Goal: Information Seeking & Learning: Check status

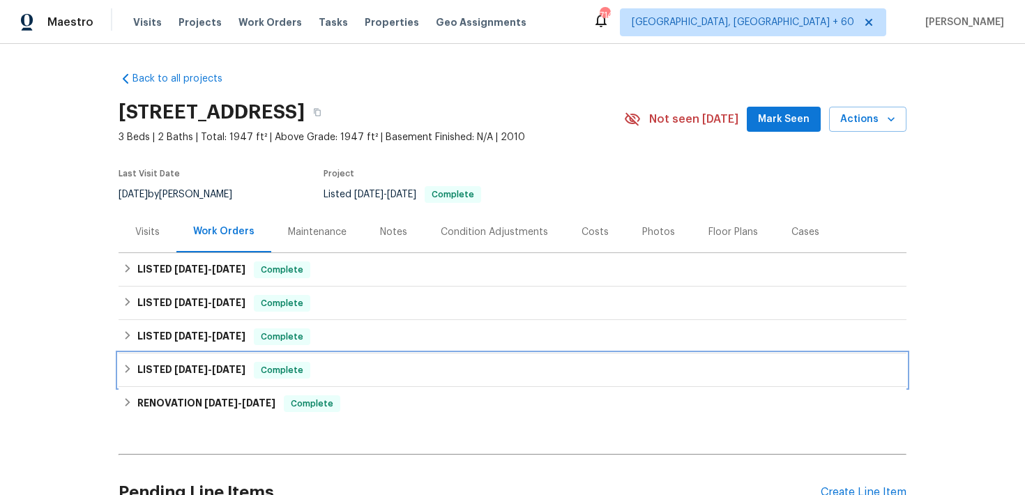
click at [307, 365] on span "Complete" at bounding box center [282, 370] width 54 height 14
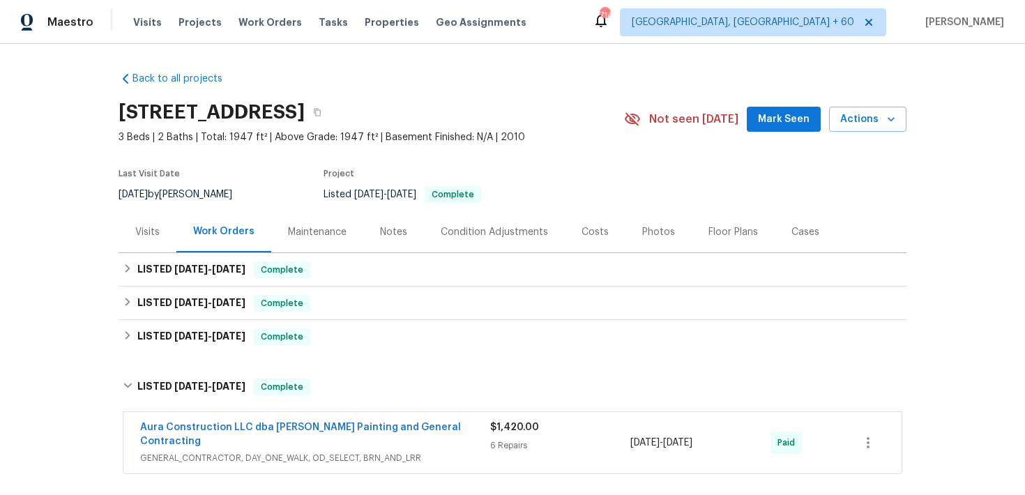
click at [458, 451] on span "GENERAL_CONTRACTOR, DAY_ONE_WALK, OD_SELECT, BRN_AND_LRR" at bounding box center [315, 458] width 350 height 14
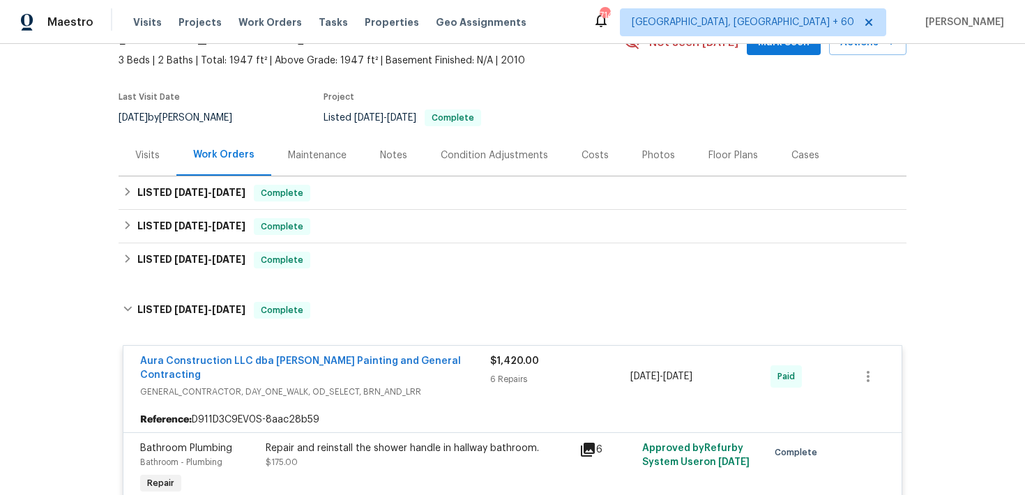
scroll to position [33, 0]
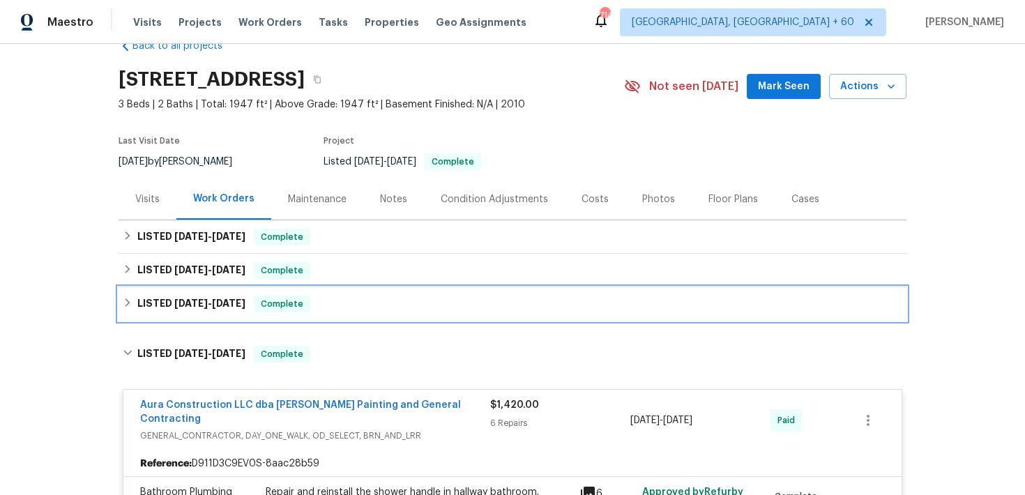
click at [338, 303] on div "LISTED [DATE] - [DATE] Complete" at bounding box center [512, 304] width 779 height 17
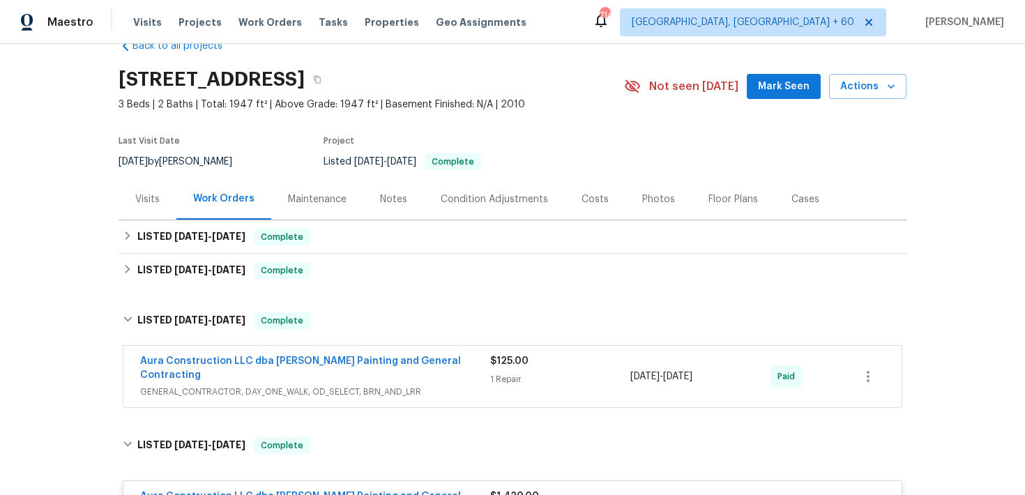
click at [513, 375] on div "1 Repair" at bounding box center [560, 379] width 140 height 14
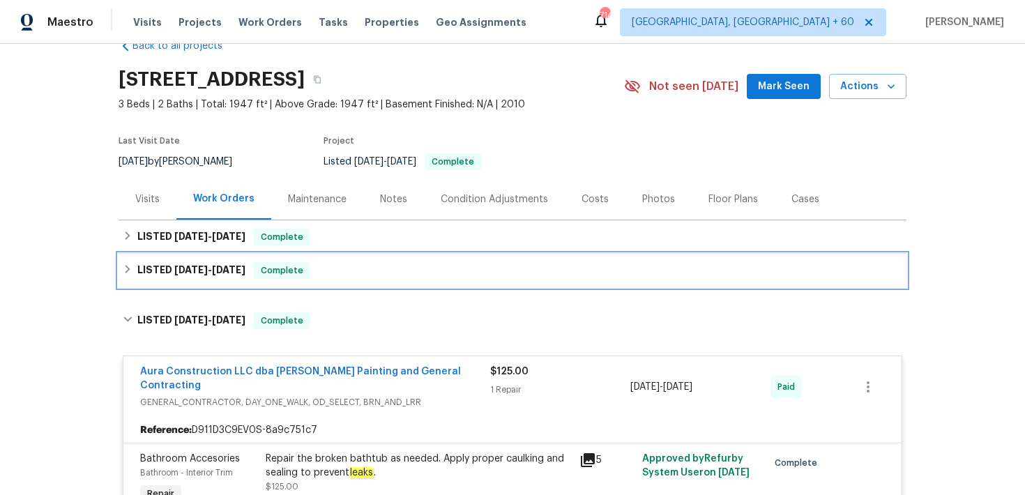
click at [404, 275] on div "LISTED [DATE] - [DATE] Complete" at bounding box center [512, 270] width 779 height 17
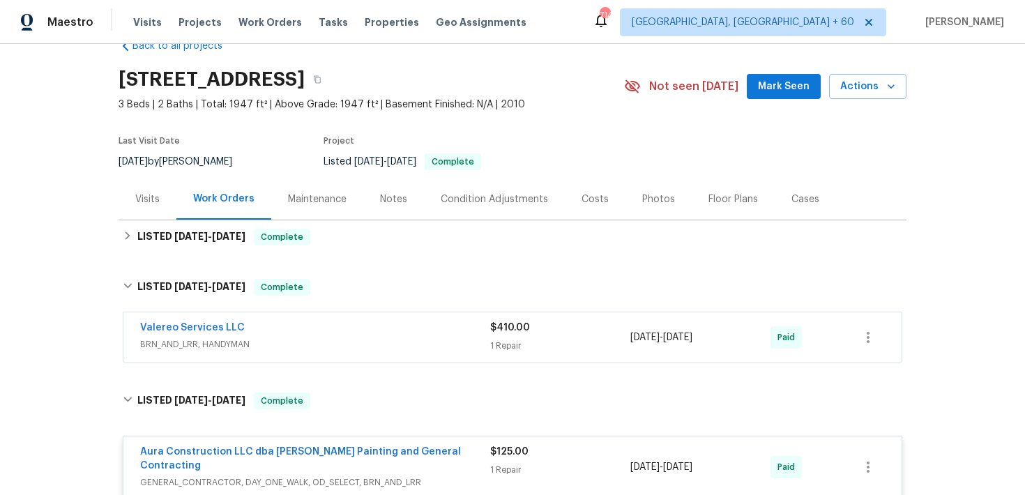
click at [514, 346] on div "1 Repair" at bounding box center [560, 346] width 140 height 14
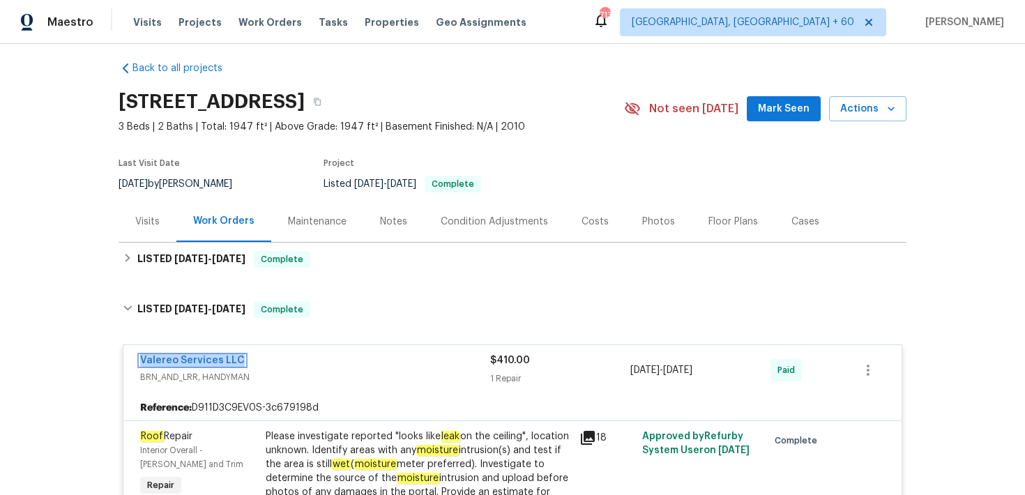
scroll to position [0, 0]
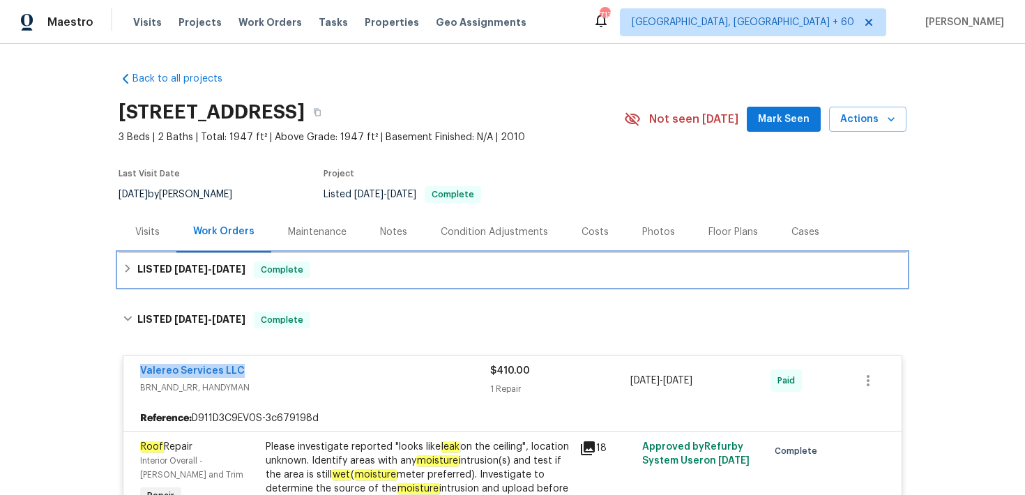
click at [310, 282] on div "LISTED 9/8/25 - 9/13/25 Complete" at bounding box center [513, 269] width 788 height 33
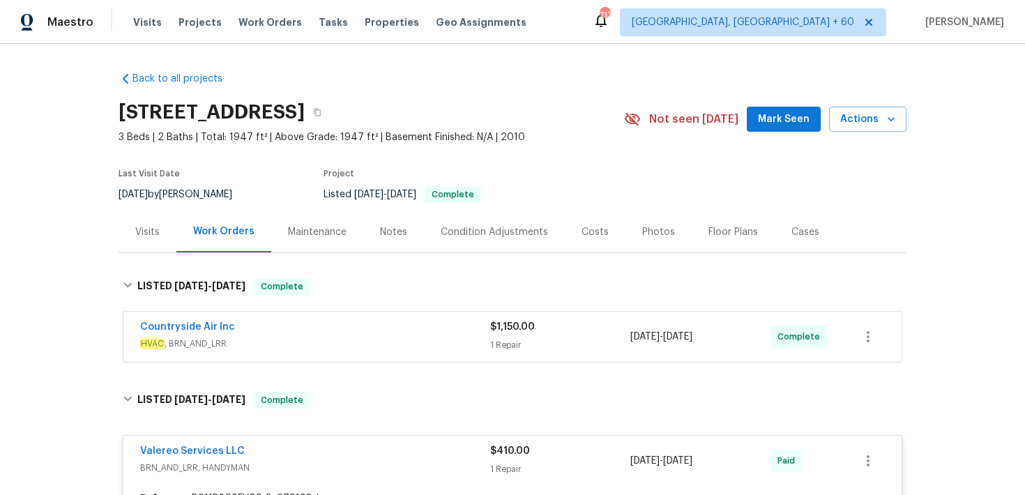
click at [487, 330] on div "Countryside Air Inc" at bounding box center [315, 328] width 350 height 17
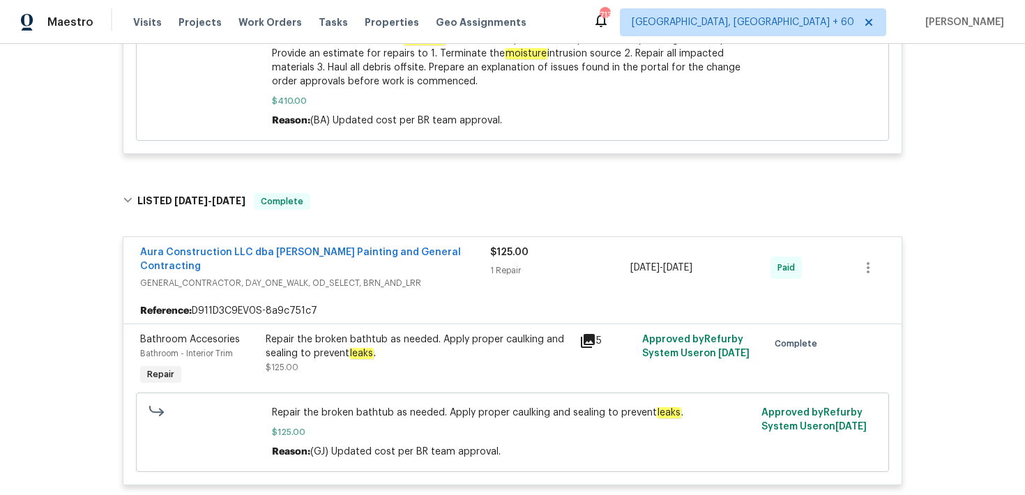
scroll to position [881, 0]
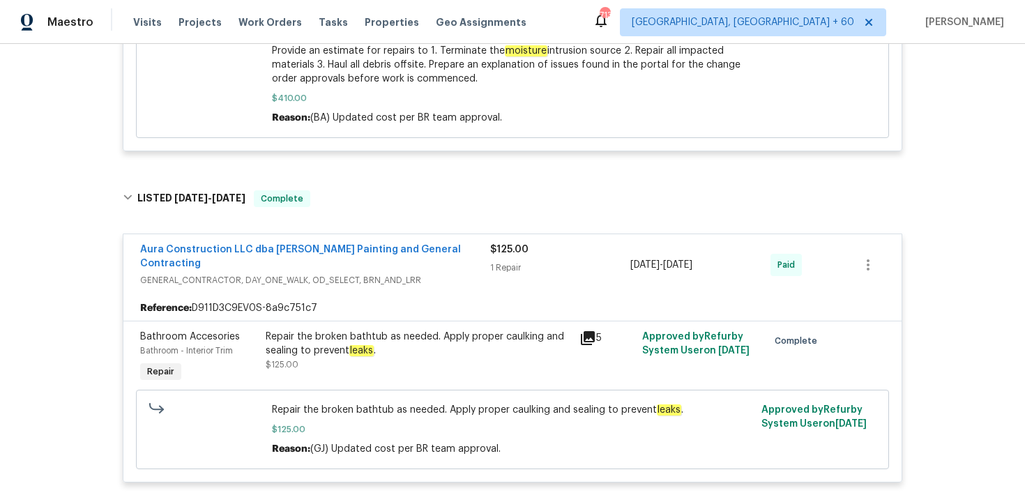
click at [583, 331] on icon at bounding box center [588, 338] width 14 height 14
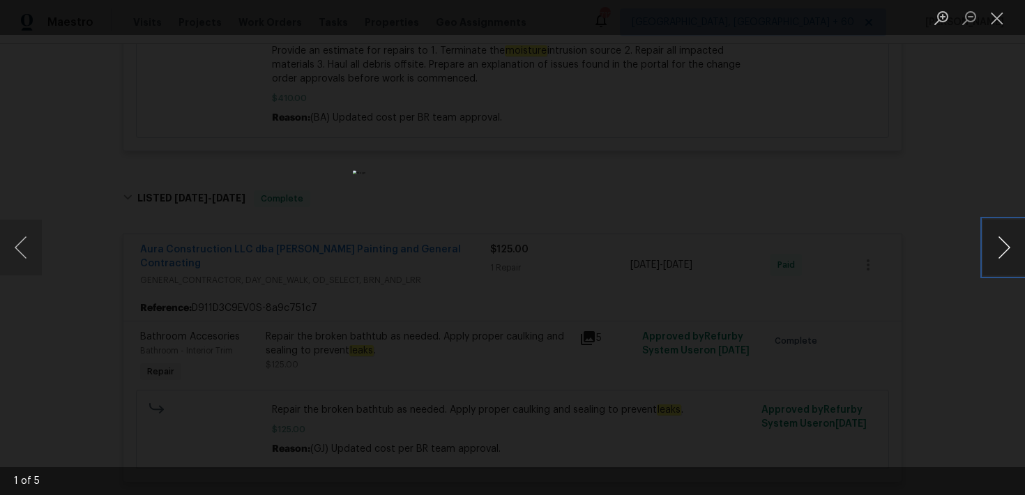
click at [995, 252] on button "Next image" at bounding box center [1004, 248] width 42 height 56
click at [1009, 241] on button "Next image" at bounding box center [1004, 248] width 42 height 56
click at [995, 9] on button "Close lightbox" at bounding box center [997, 18] width 28 height 24
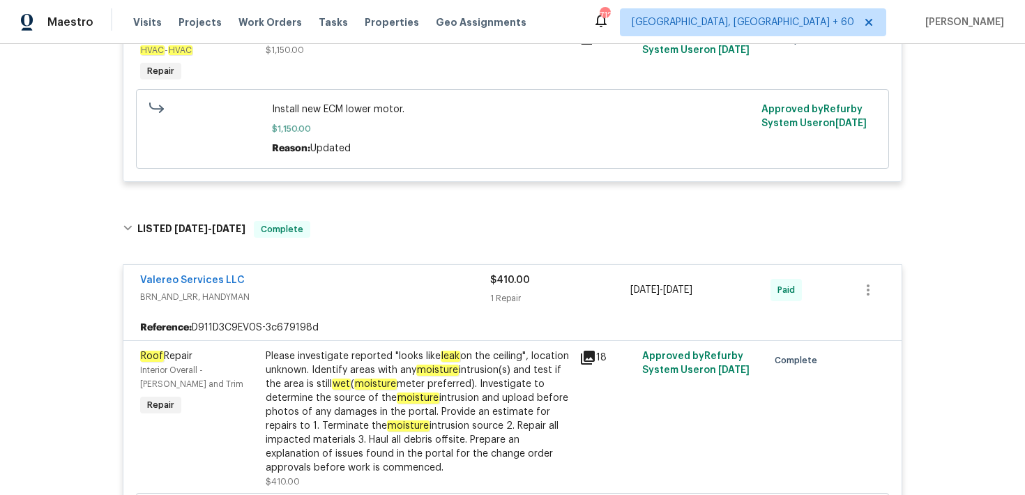
scroll to position [456, 0]
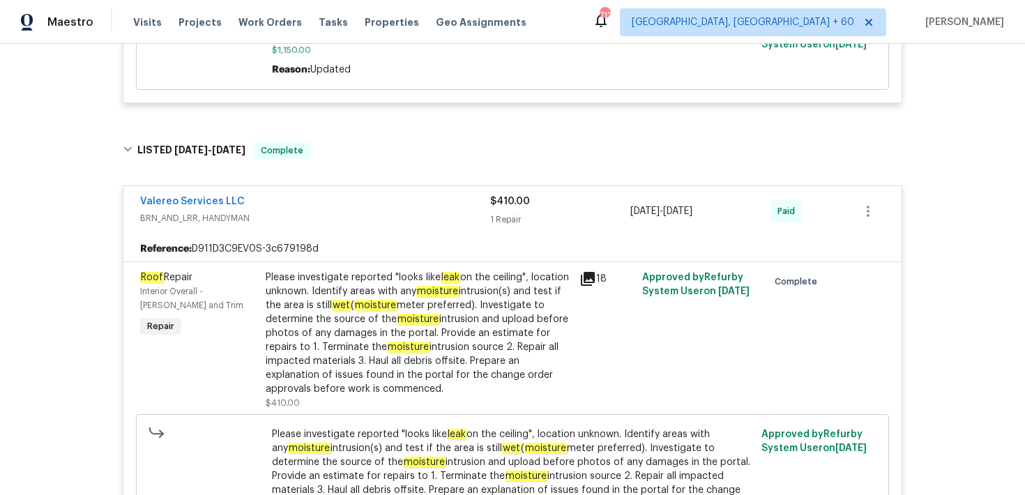
click at [593, 276] on icon at bounding box center [588, 279] width 14 height 14
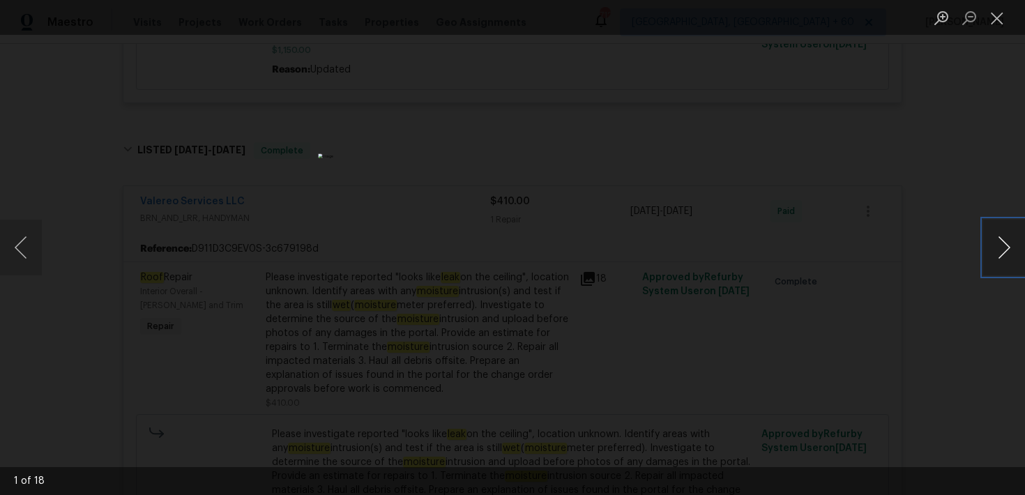
click at [989, 235] on button "Next image" at bounding box center [1004, 248] width 42 height 56
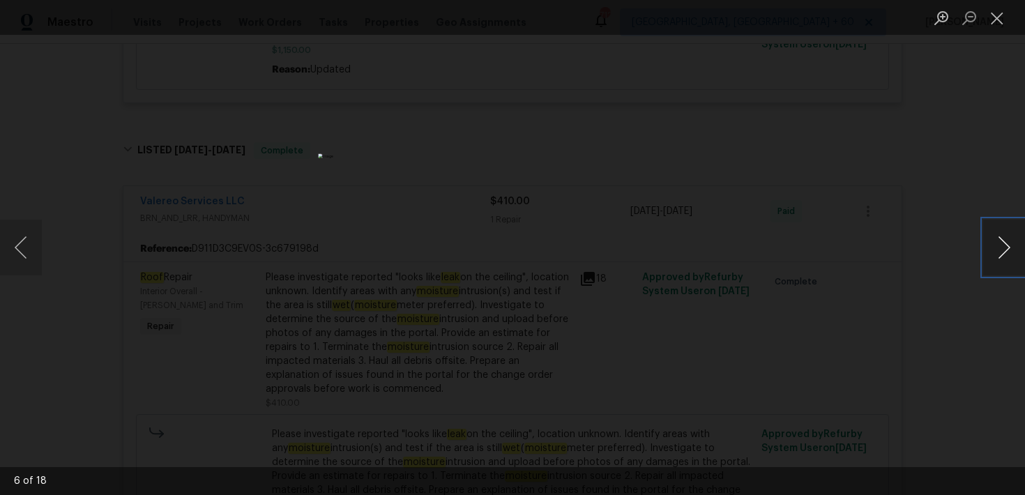
click at [989, 235] on button "Next image" at bounding box center [1004, 248] width 42 height 56
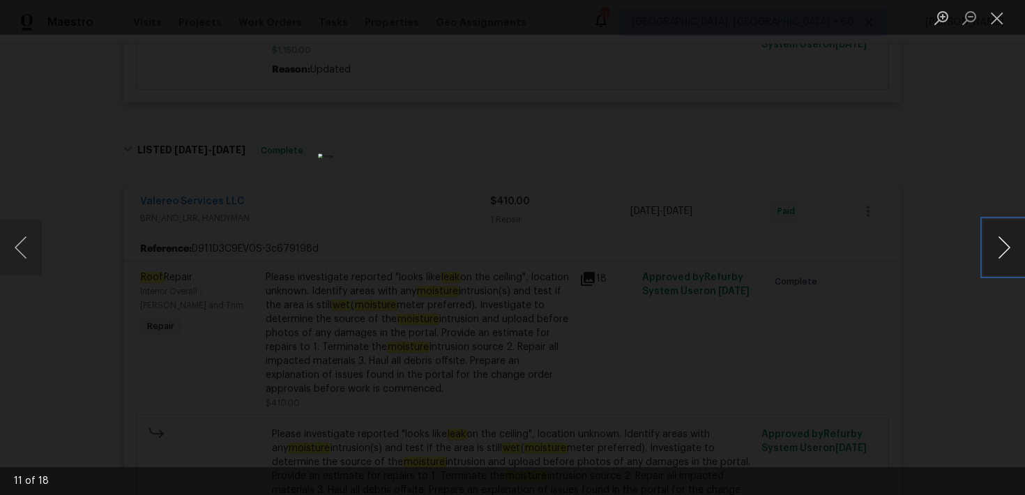
click at [989, 235] on button "Next image" at bounding box center [1004, 248] width 42 height 56
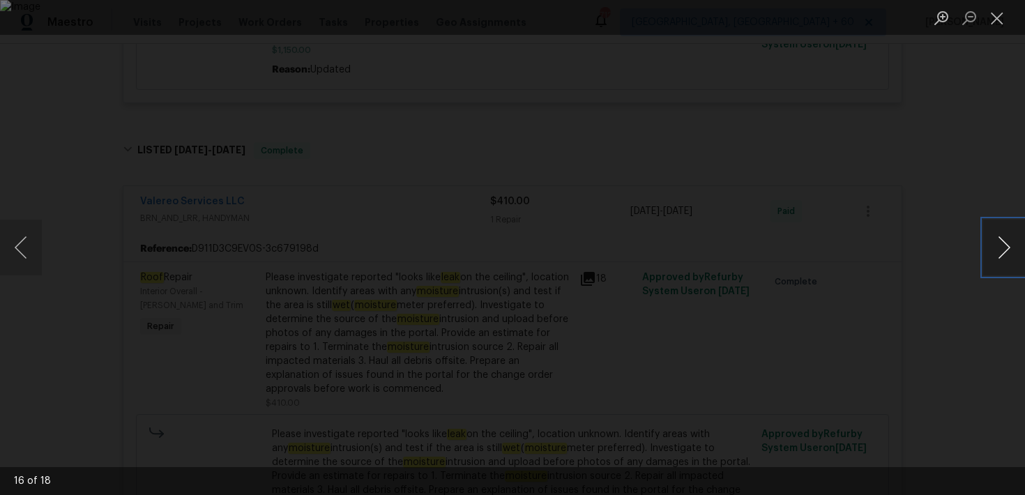
click at [989, 235] on button "Next image" at bounding box center [1004, 248] width 42 height 56
click at [1000, 17] on button "Close lightbox" at bounding box center [997, 18] width 28 height 24
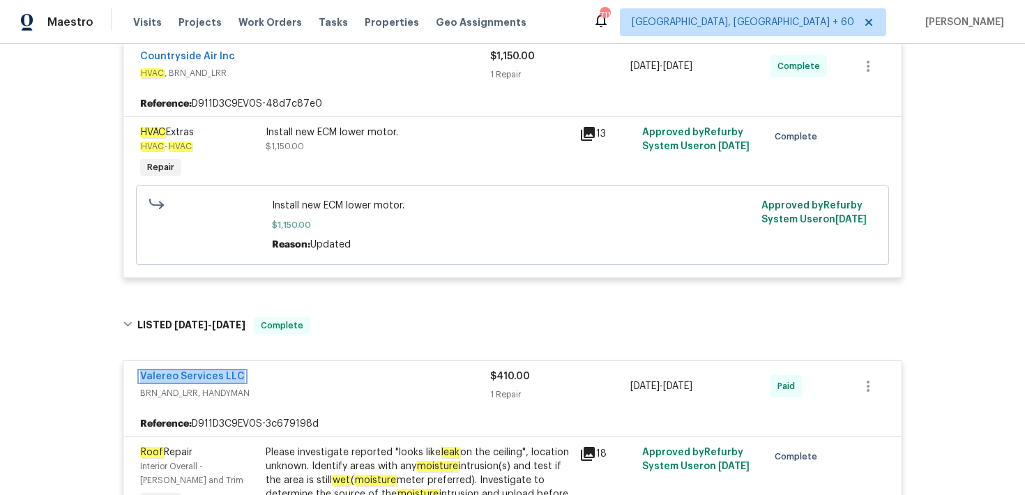
scroll to position [217, 0]
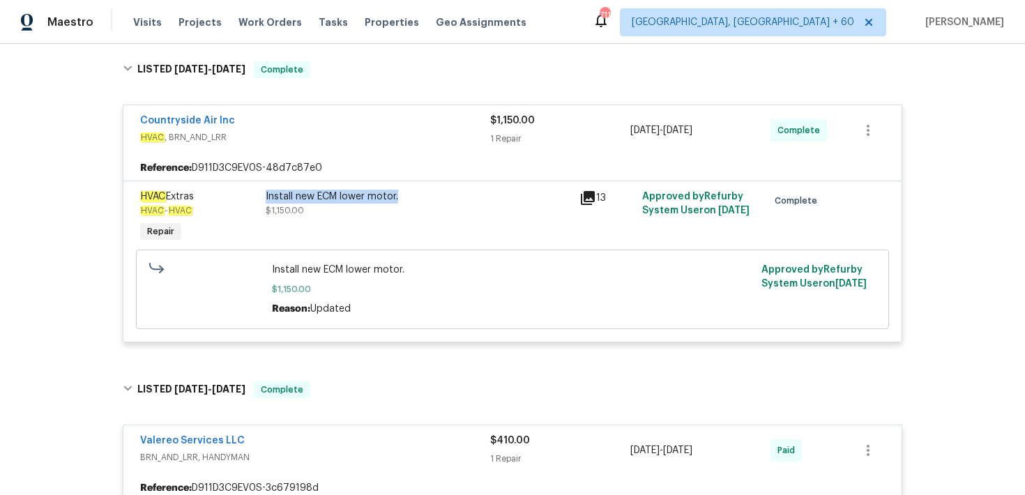
drag, startPoint x: 266, startPoint y: 195, endPoint x: 473, endPoint y: 203, distance: 207.2
click at [473, 203] on div "Install new ECM lower motor." at bounding box center [418, 197] width 305 height 14
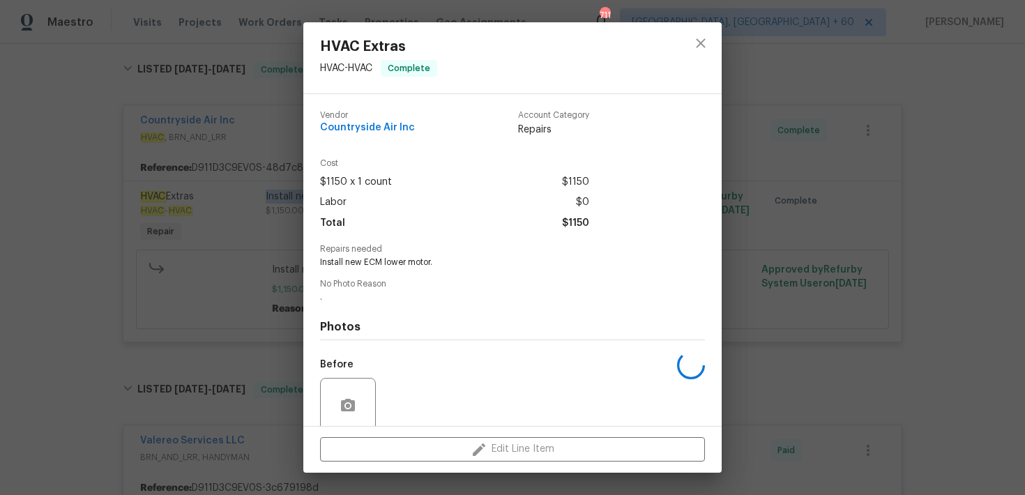
copy div "Install new ECM lower motor."
click at [702, 43] on icon "close" at bounding box center [700, 43] width 17 height 17
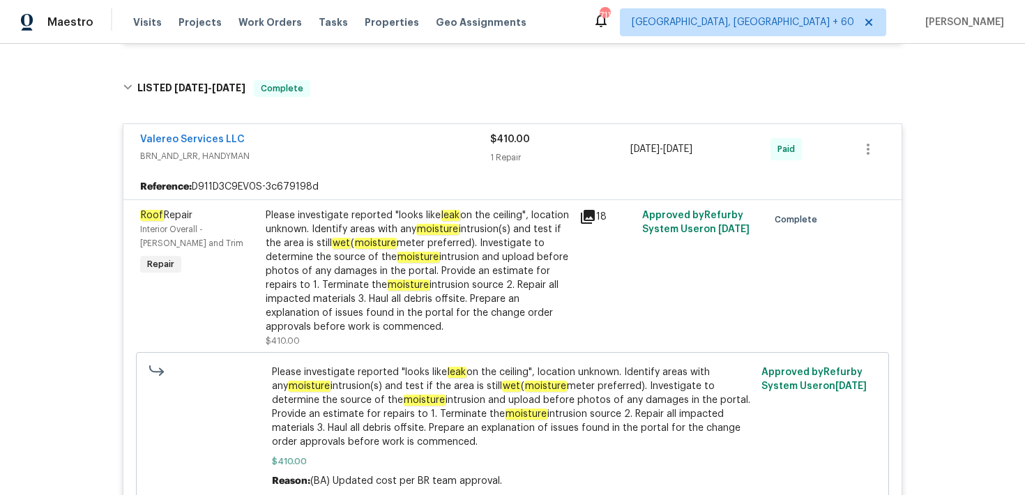
scroll to position [657, 0]
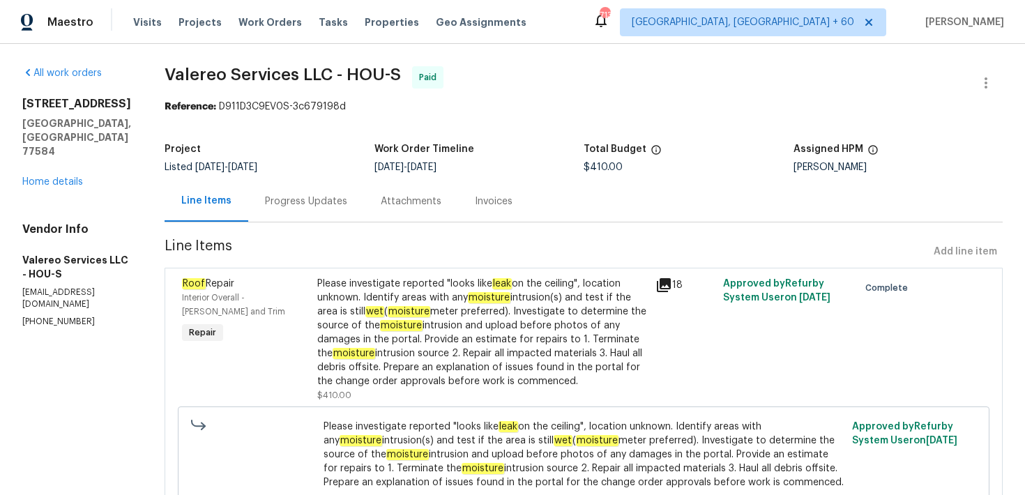
click at [273, 201] on div "Progress Updates" at bounding box center [306, 201] width 82 height 14
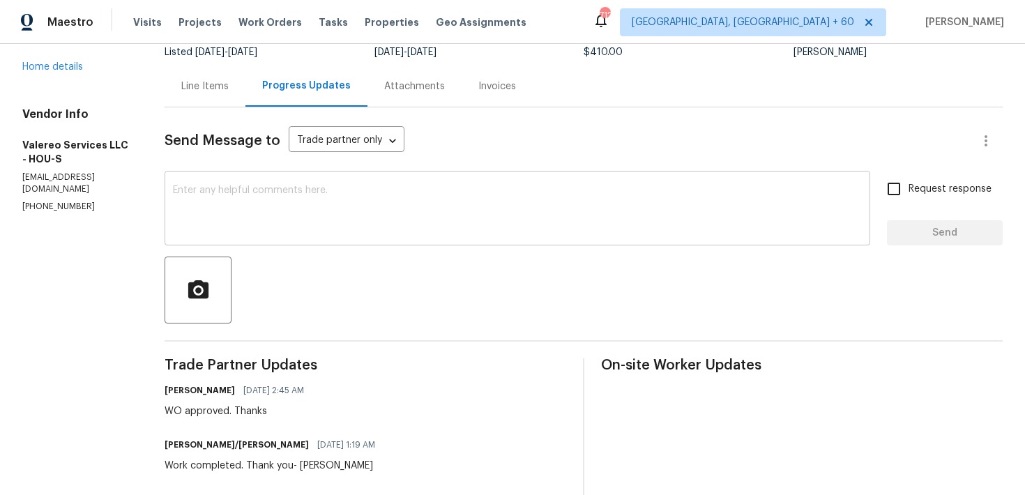
scroll to position [107, 0]
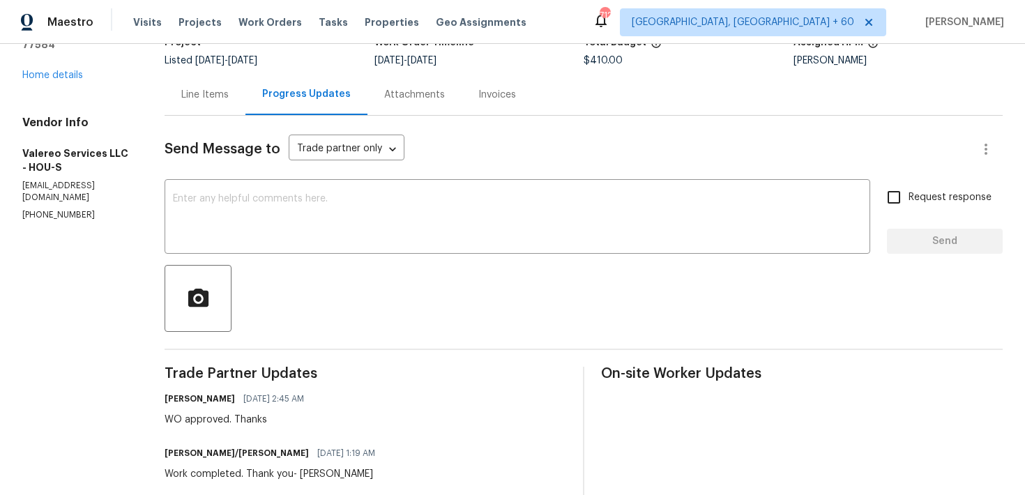
click at [181, 94] on div "Line Items" at bounding box center [204, 95] width 47 height 14
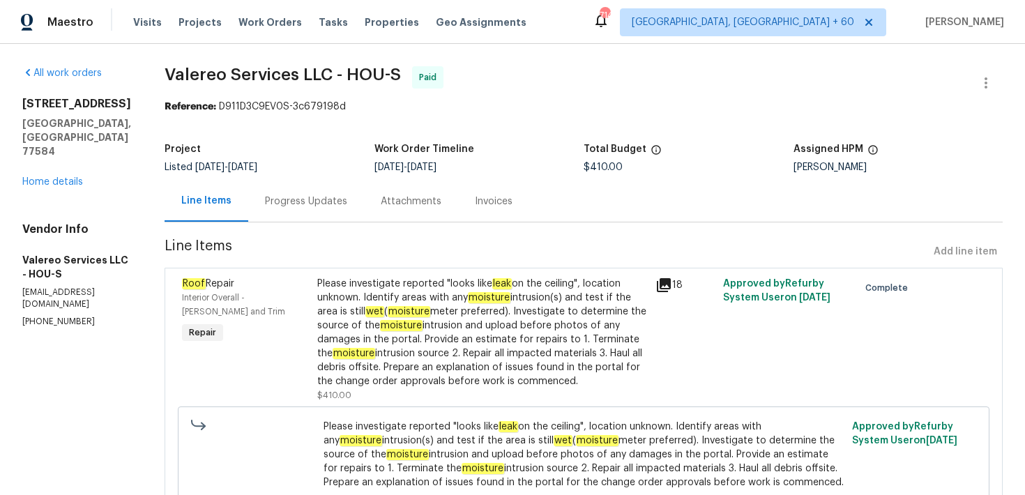
click at [270, 201] on div "Progress Updates" at bounding box center [306, 201] width 82 height 14
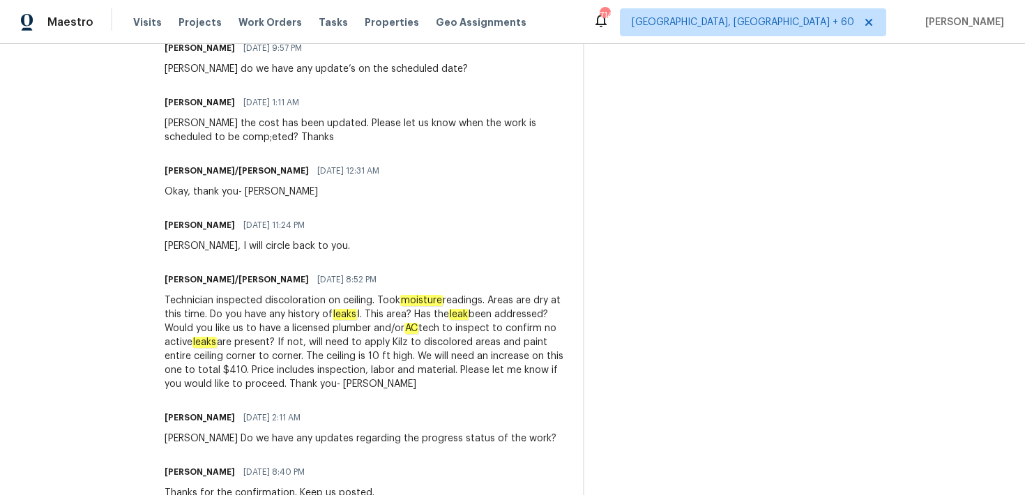
scroll to position [771, 0]
